Goal: Information Seeking & Learning: Find specific fact

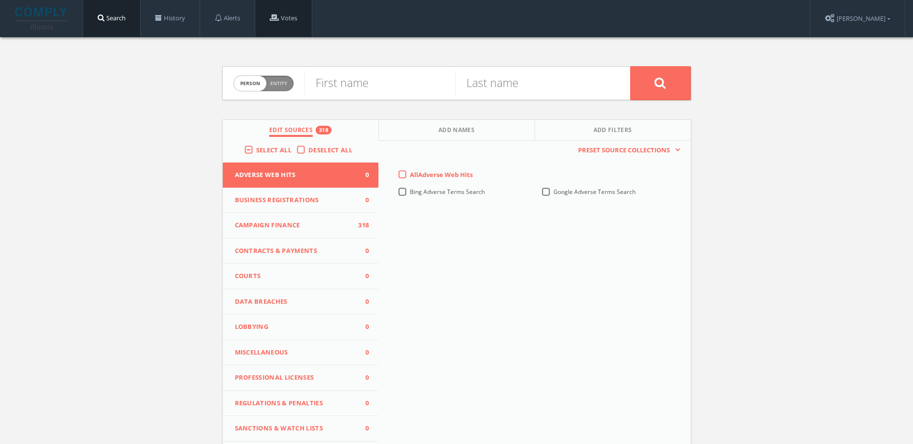
click at [301, 13] on link "Votes" at bounding box center [283, 18] width 57 height 37
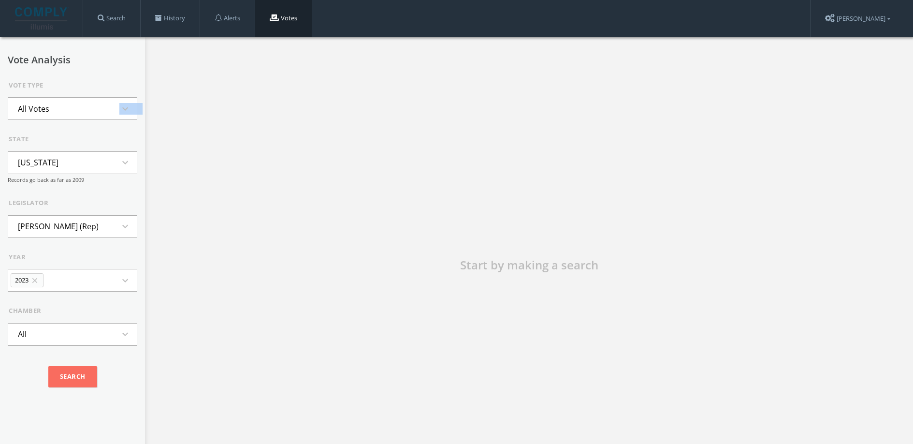
click at [82, 119] on form "Vote Type All Votes expand_more state Alaska expand_more Records go back as far…" at bounding box center [73, 237] width 130 height 313
click at [83, 116] on button "All Votes expand_more" at bounding box center [73, 108] width 130 height 23
click at [83, 116] on button "All Votes expand_less" at bounding box center [73, 108] width 130 height 23
click at [65, 163] on button "Alaska expand_more" at bounding box center [73, 162] width 130 height 23
type input "con"
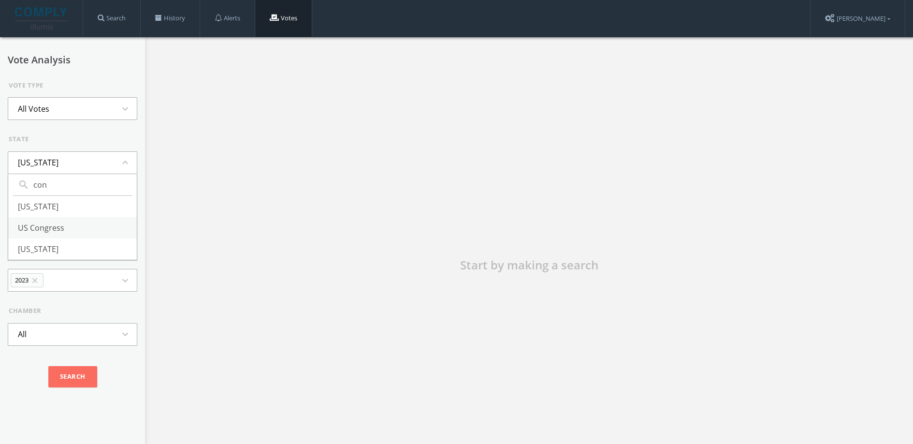
click at [35, 234] on li "US Congress" at bounding box center [72, 227] width 129 height 21
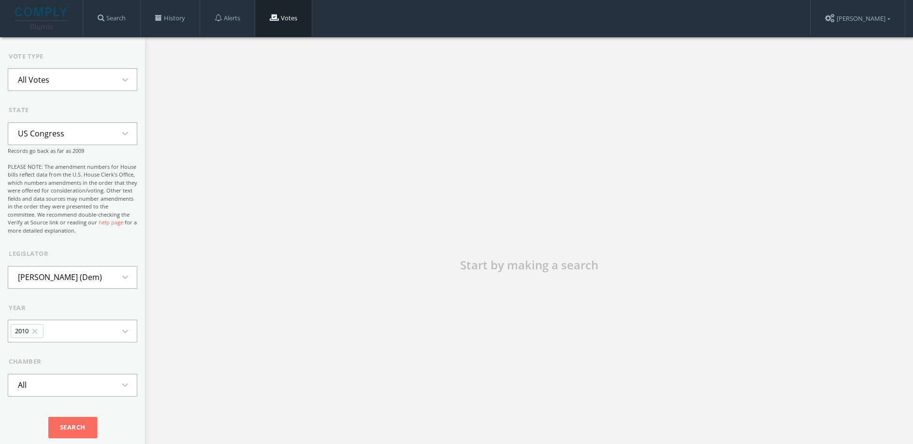
scroll to position [2, 0]
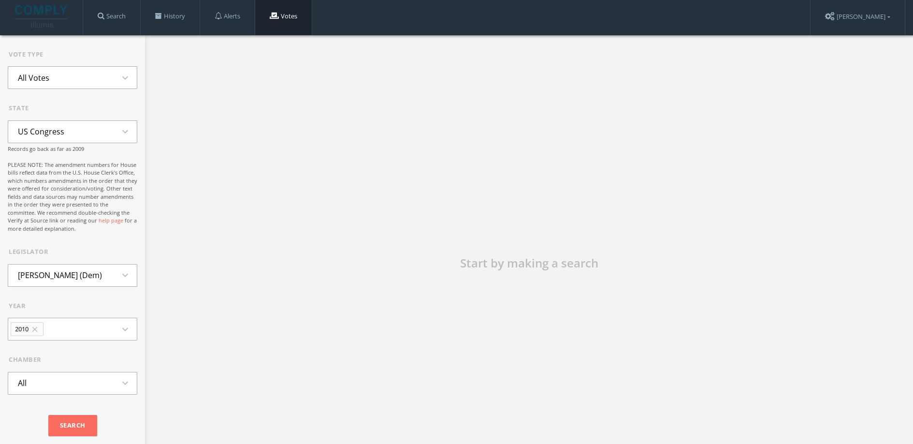
click at [61, 266] on li "Neil Abercrombie (Dem)" at bounding box center [59, 274] width 103 height 21
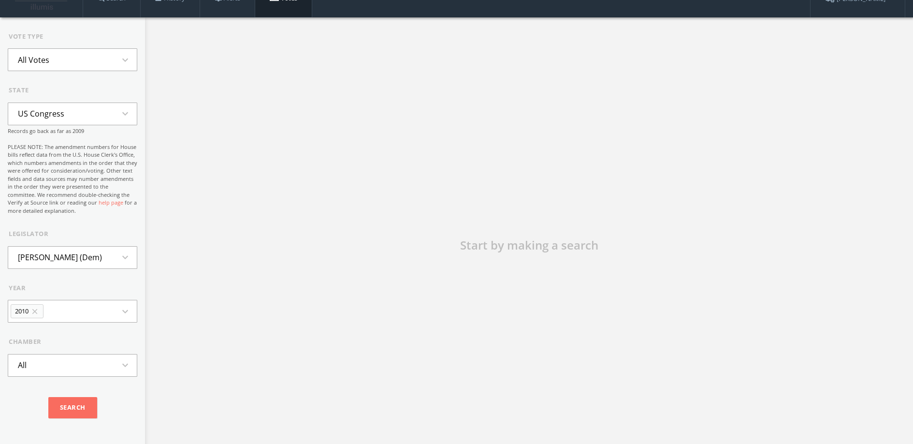
click at [57, 319] on button "2010 close expand_more" at bounding box center [73, 311] width 130 height 23
click at [39, 313] on icon "close" at bounding box center [34, 311] width 9 height 9
click at [36, 318] on button "expand_more" at bounding box center [73, 311] width 130 height 23
click at [29, 374] on li "All" at bounding box center [72, 375] width 129 height 21
click at [70, 412] on input "Search" at bounding box center [72, 407] width 49 height 21
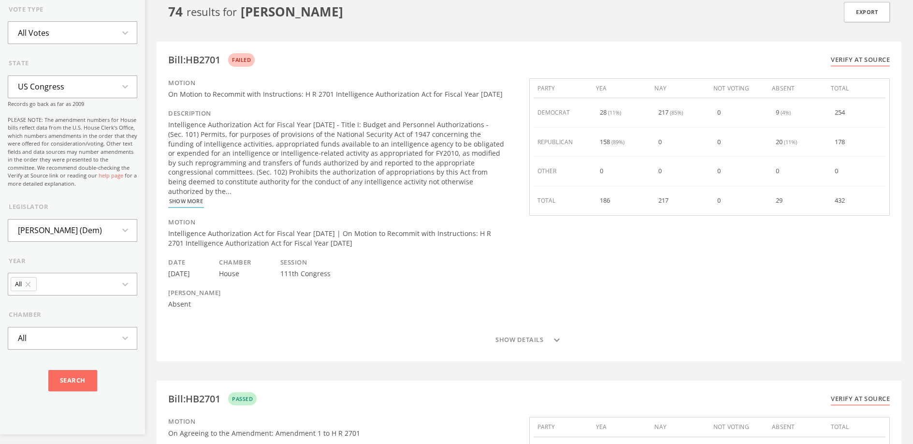
scroll to position [0, 0]
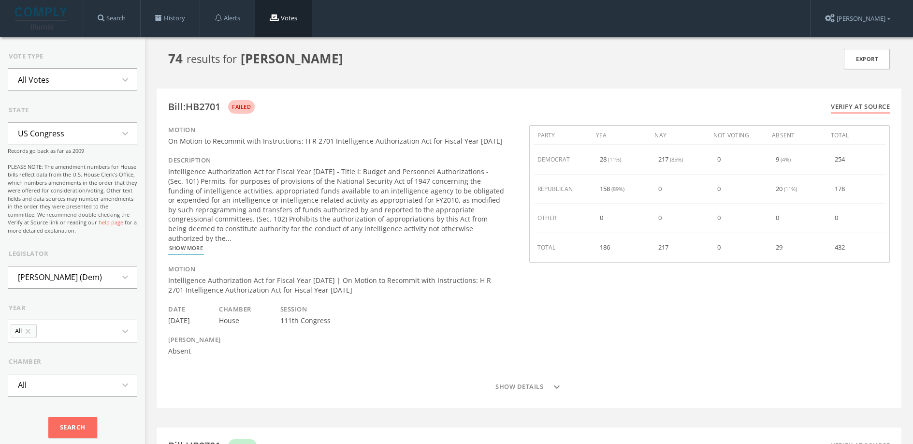
click at [69, 129] on li "US Congress" at bounding box center [41, 133] width 66 height 21
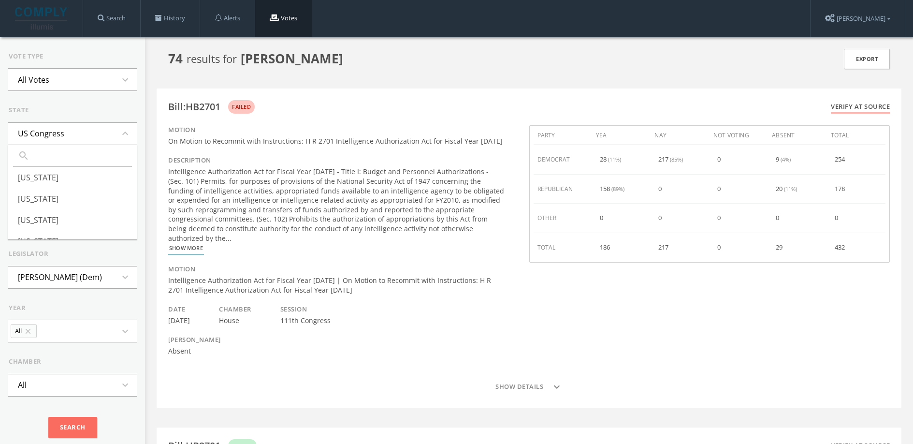
click at [85, 112] on div "state US Congress expand_less search Alaska Alabama Arkansas Arizona California…" at bounding box center [73, 169] width 130 height 129
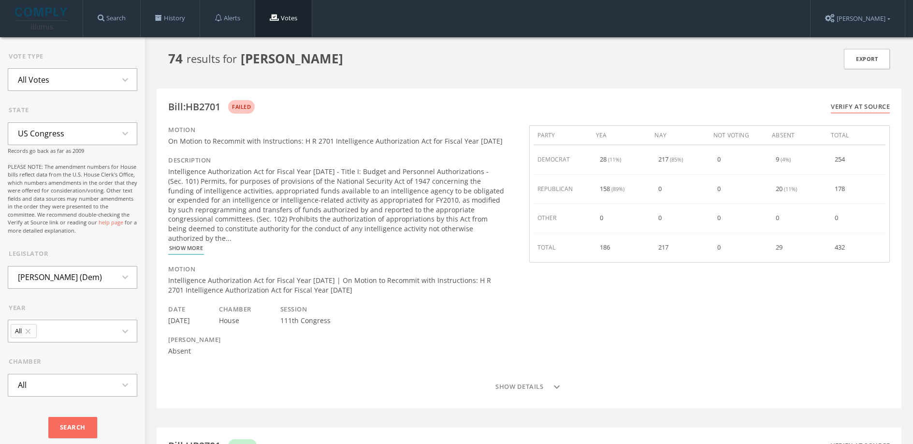
click at [98, 286] on li "Neil Abercrombie (Dem)" at bounding box center [59, 276] width 103 height 21
type input "calver"
click at [62, 315] on li "Ken Calvert (Rep)" at bounding box center [72, 320] width 129 height 21
click at [82, 340] on button "All close expand_more" at bounding box center [73, 330] width 130 height 23
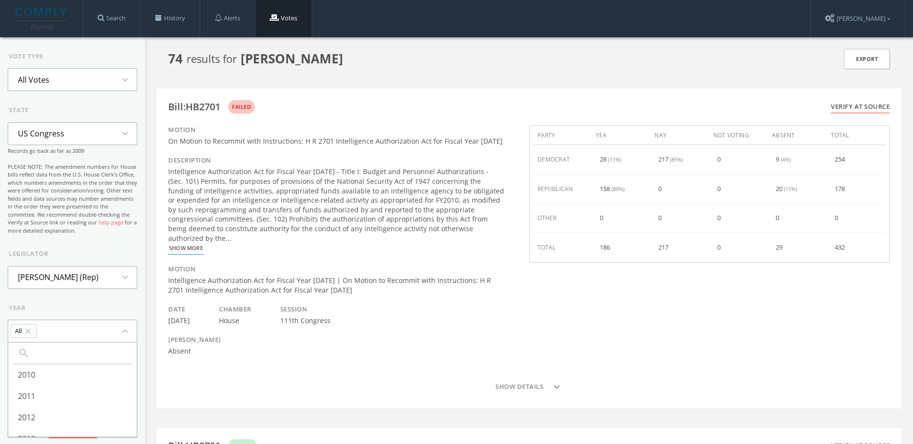
click at [74, 340] on button "All close expand_less" at bounding box center [73, 330] width 130 height 23
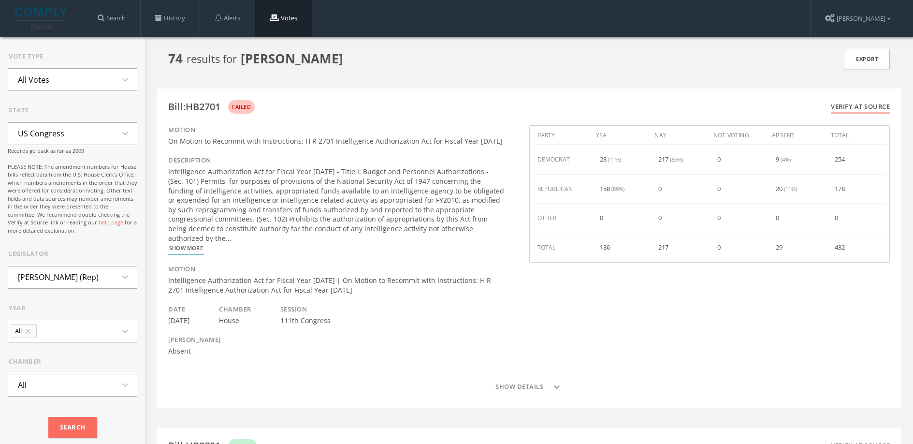
click at [18, 331] on li "All close" at bounding box center [24, 331] width 26 height 14
type input "a"
click at [29, 371] on li "All" at bounding box center [72, 374] width 129 height 21
click at [69, 423] on input "Search" at bounding box center [72, 427] width 49 height 21
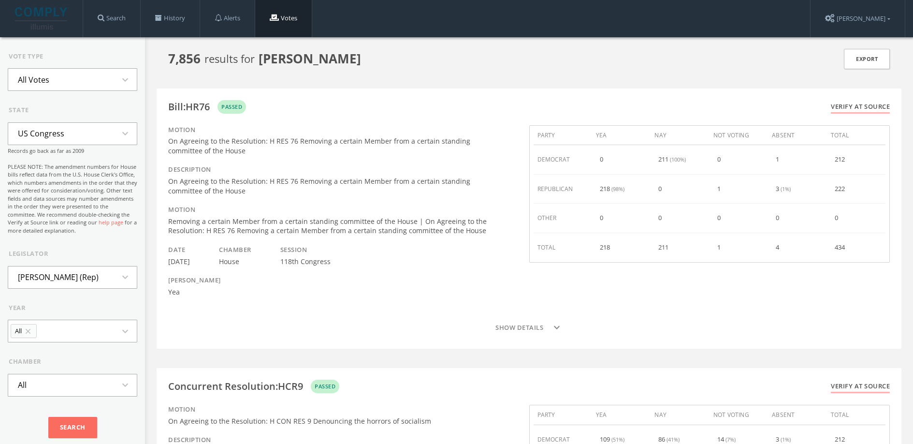
click at [110, 122] on button "US Congress expand_more" at bounding box center [73, 133] width 130 height 23
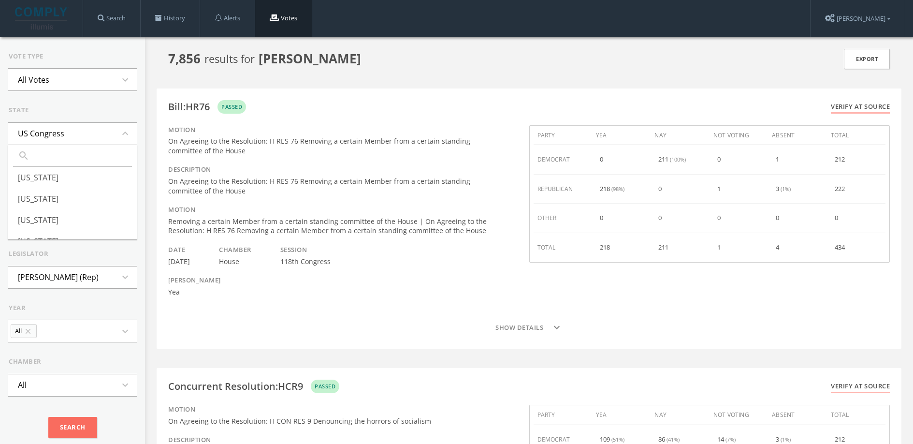
click at [108, 75] on button "All Votes expand_more" at bounding box center [73, 79] width 130 height 23
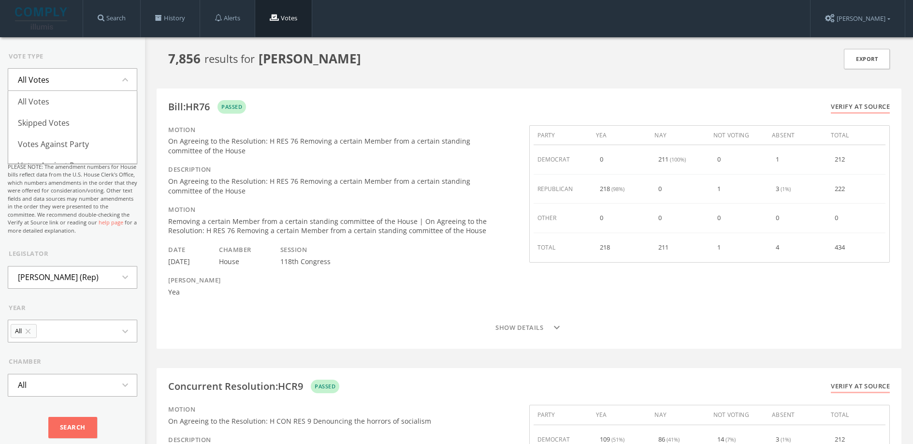
click at [108, 75] on button "All Votes expand_less" at bounding box center [73, 79] width 130 height 23
click at [108, 75] on button "All Votes expand_more" at bounding box center [73, 79] width 130 height 23
click at [85, 142] on li "Search By Term" at bounding box center [72, 152] width 129 height 21
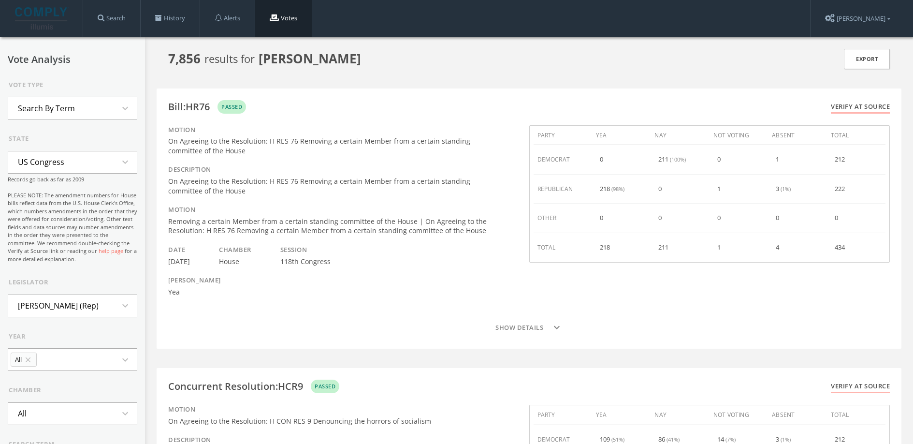
scroll to position [0, 0]
click at [90, 152] on button "US Congress expand_more" at bounding box center [73, 162] width 130 height 23
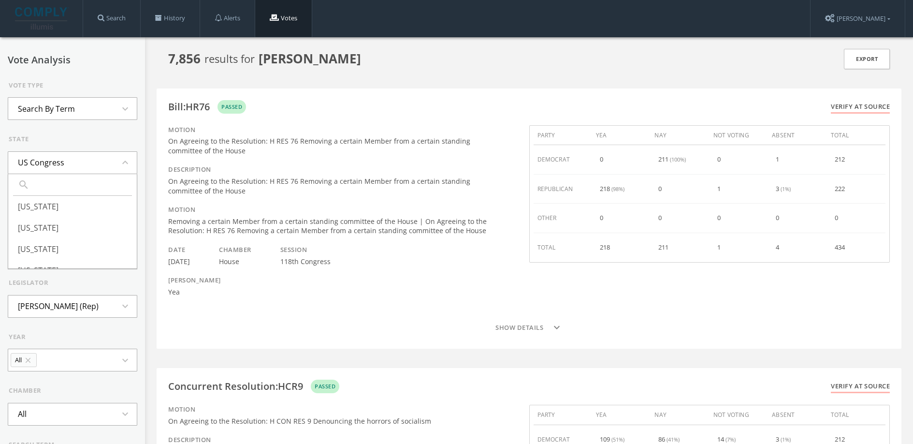
click at [90, 152] on button "US Congress expand_less" at bounding box center [73, 162] width 130 height 23
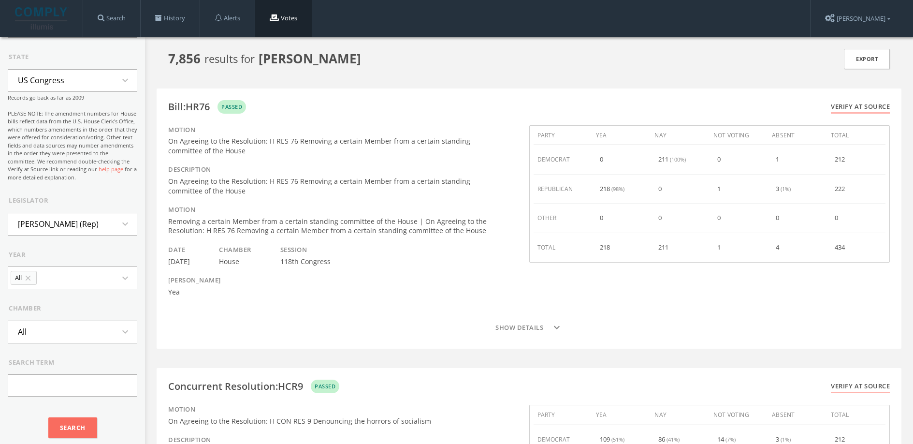
scroll to position [90, 0]
click at [94, 378] on input "text" at bounding box center [73, 385] width 130 height 22
click at [48, 417] on input "Search" at bounding box center [72, 427] width 49 height 21
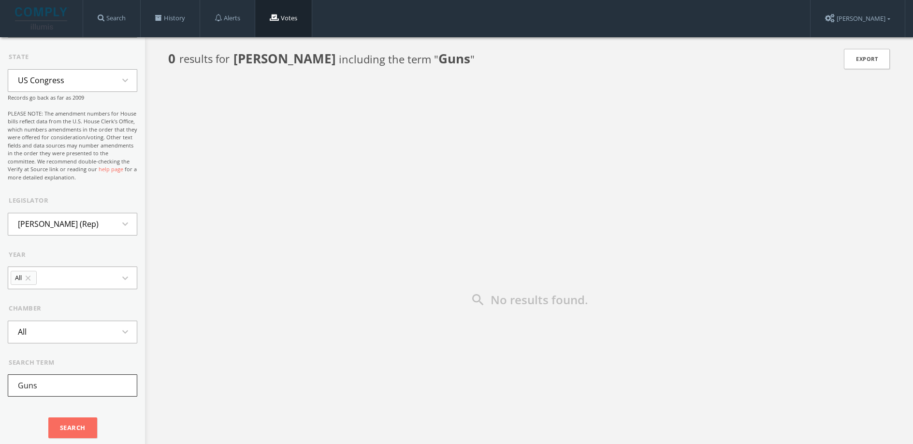
click at [96, 378] on input "Guns" at bounding box center [73, 385] width 130 height 22
type input "firearms"
click at [48, 417] on input "Search" at bounding box center [72, 427] width 49 height 21
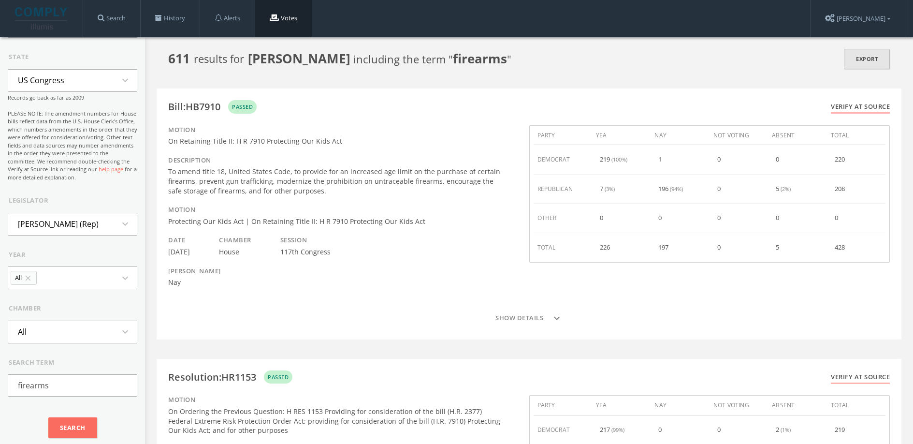
click at [867, 59] on link "Export" at bounding box center [867, 59] width 46 height 21
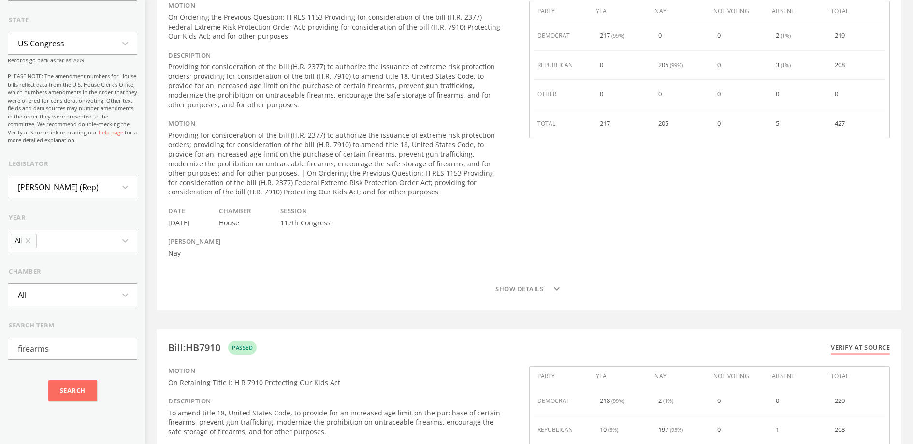
scroll to position [148, 0]
